Goal: Task Accomplishment & Management: Use online tool/utility

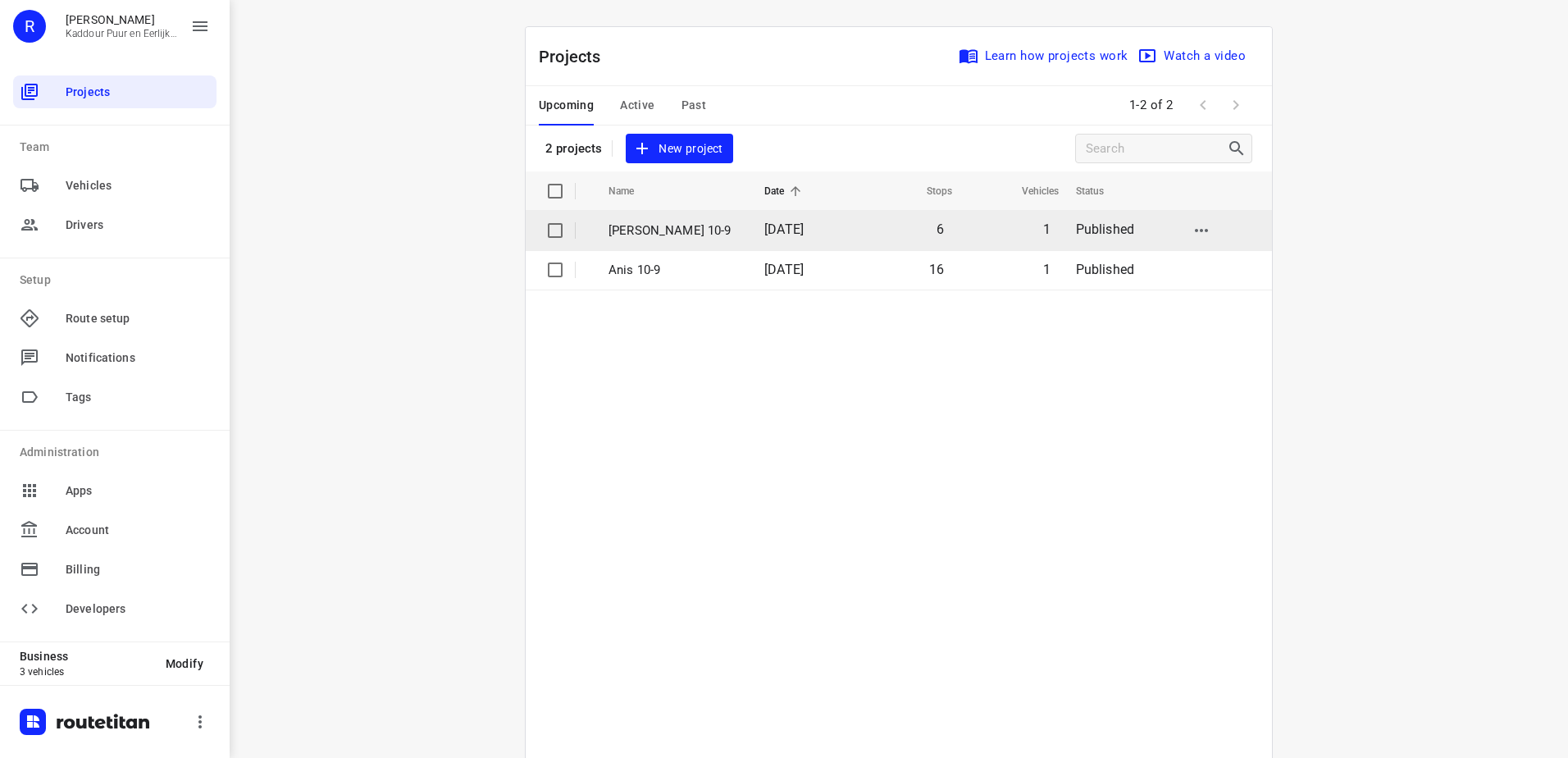
click at [859, 222] on td "6" at bounding box center [905, 230] width 102 height 39
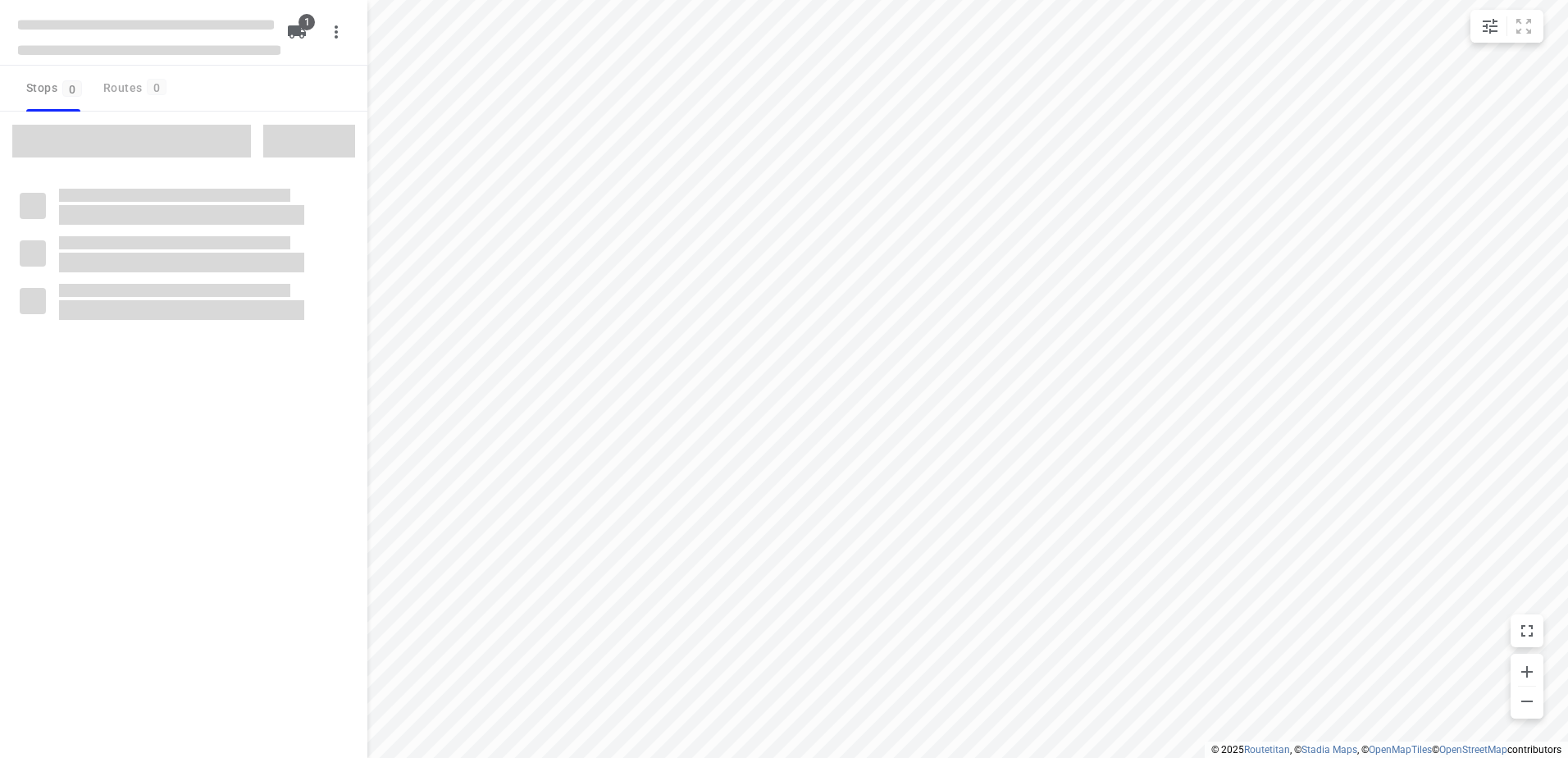
type input "distance"
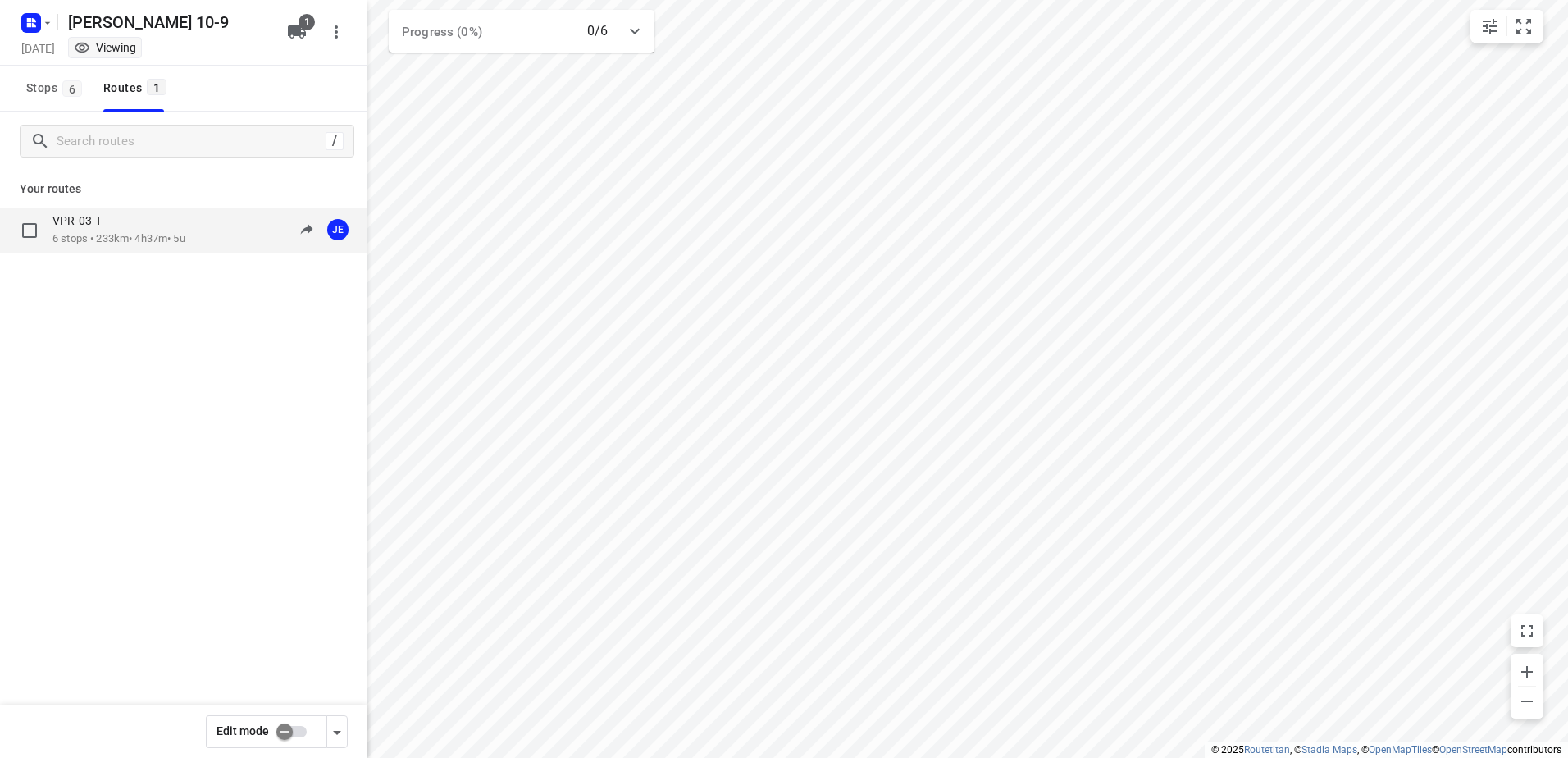
click at [213, 226] on div "VPR-03-T 6 stops • 233km • 4h37m • 5u 11:58-16:35 JE" at bounding box center [210, 230] width 315 height 33
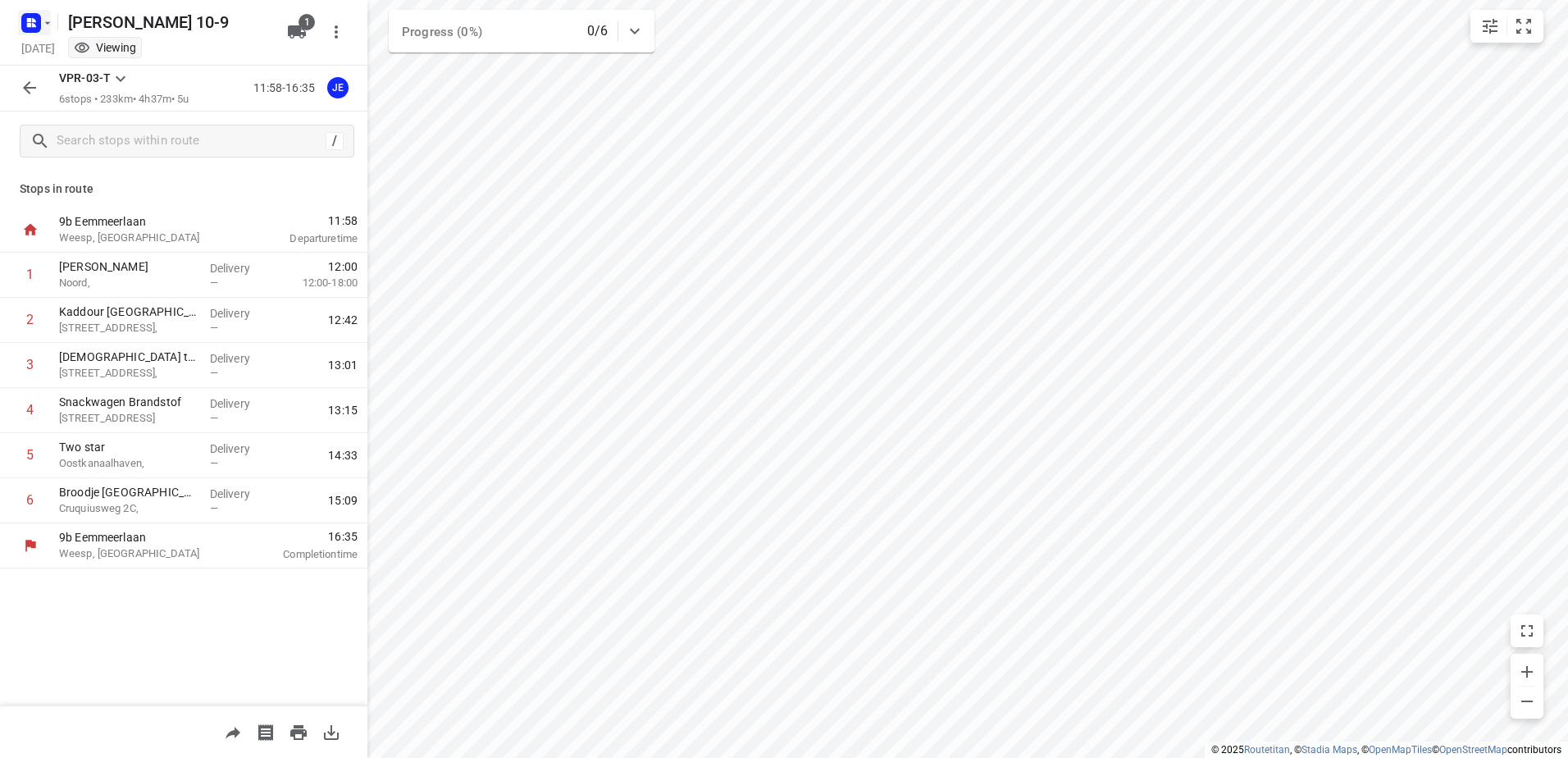
click at [27, 27] on rect "button" at bounding box center [32, 23] width 20 height 20
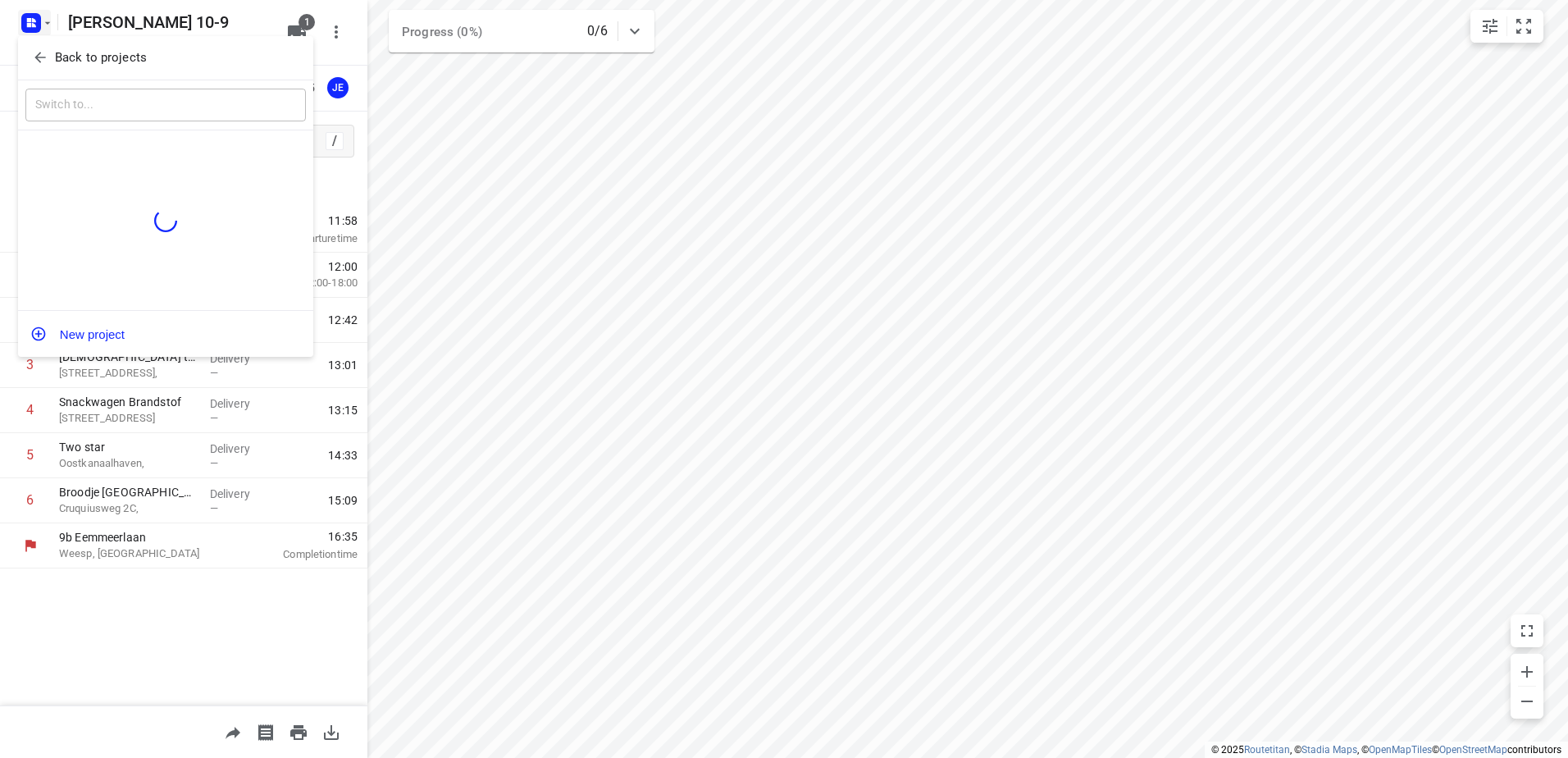
click at [32, 51] on icon "button" at bounding box center [40, 57] width 17 height 17
